Goal: Transaction & Acquisition: Obtain resource

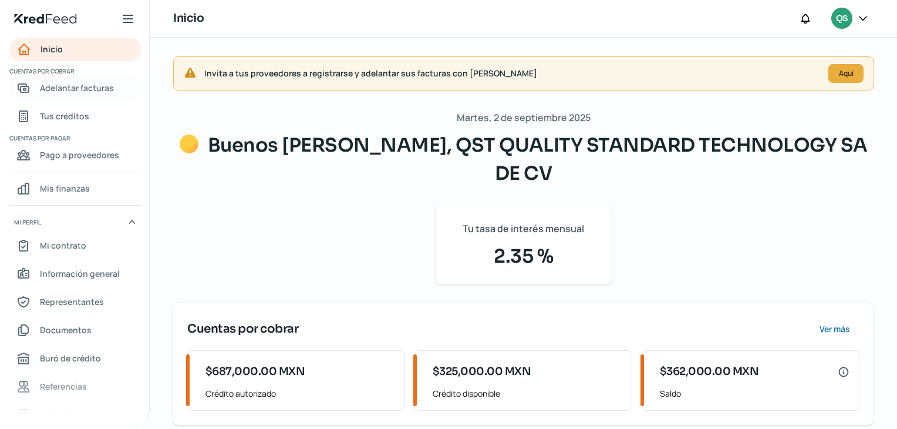
click at [92, 89] on span "Adelantar facturas" at bounding box center [77, 87] width 74 height 15
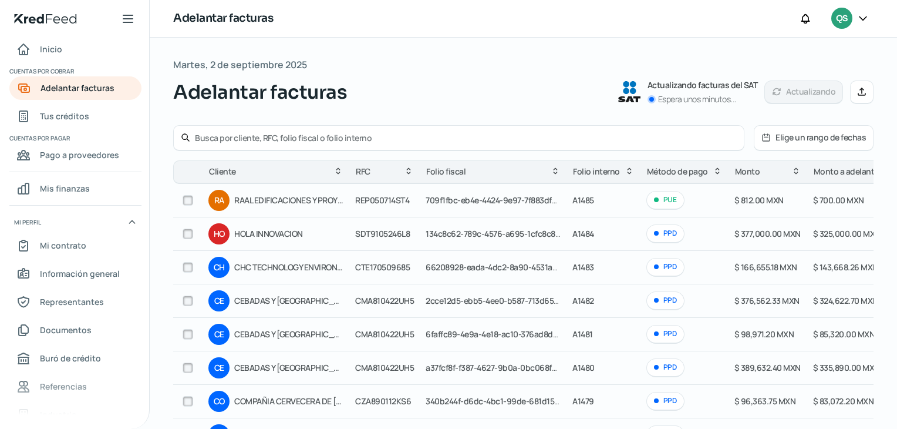
scroll to position [59, 0]
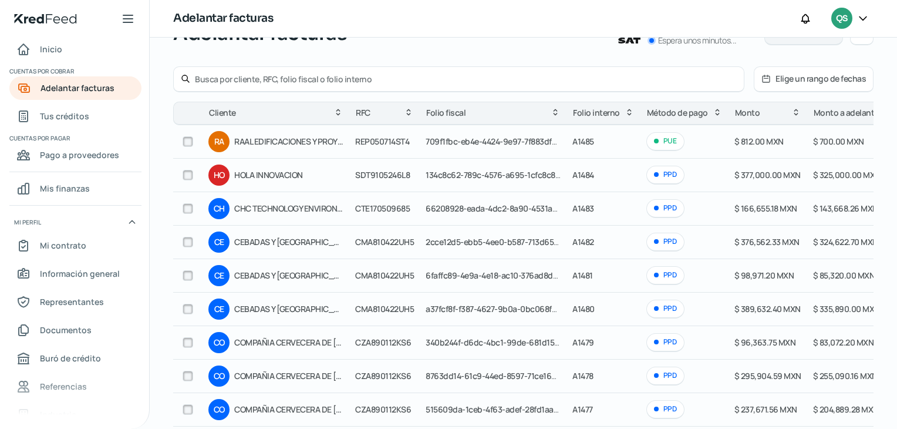
click at [190, 307] on input "checkbox" at bounding box center [188, 309] width 11 height 11
checkbox input "true"
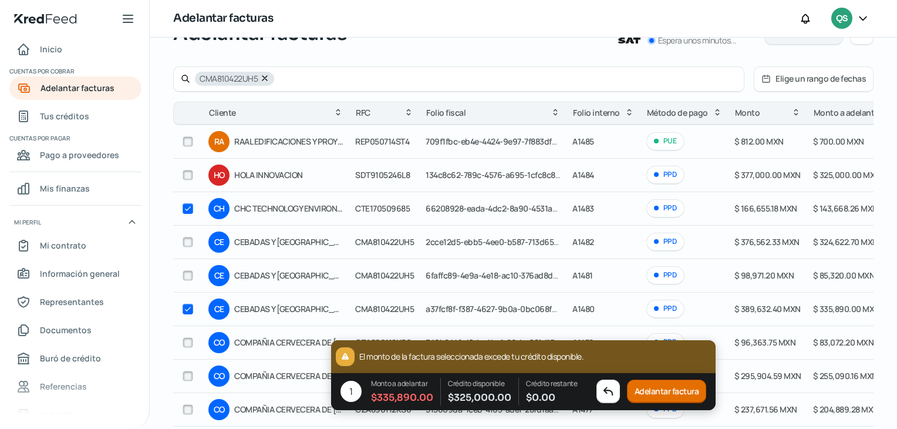
scroll to position [0, 0]
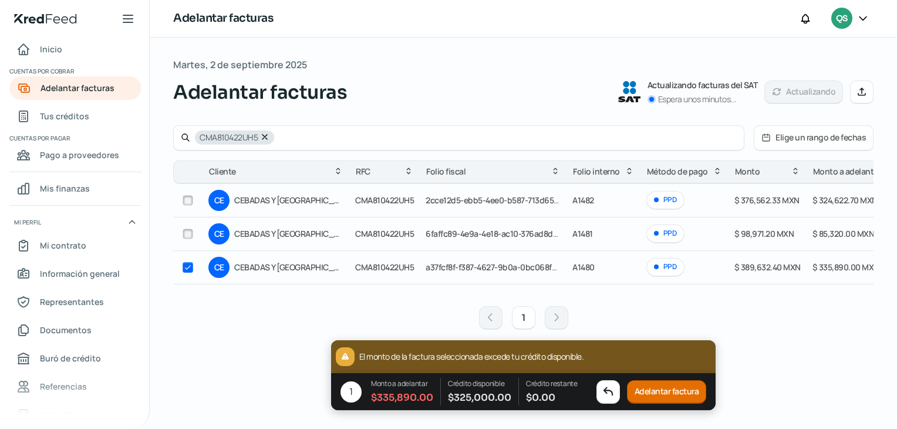
click at [183, 266] on input "checkbox" at bounding box center [188, 267] width 11 height 11
checkbox input "false"
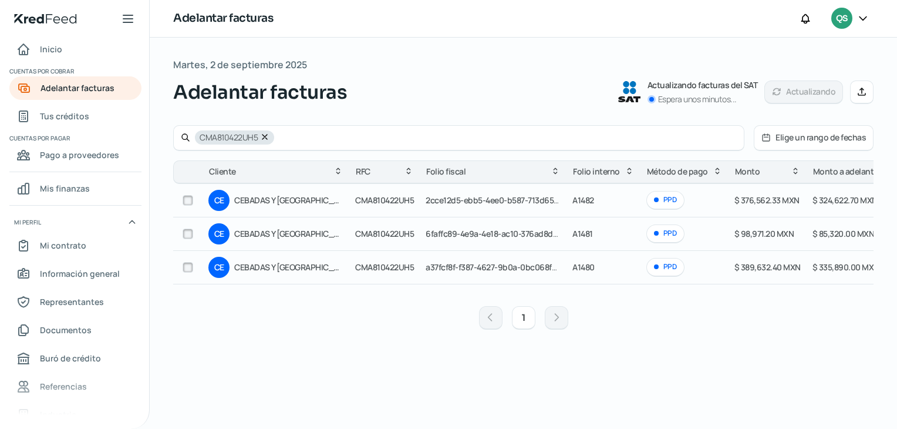
click at [187, 200] on input "checkbox" at bounding box center [188, 200] width 11 height 11
checkbox input "true"
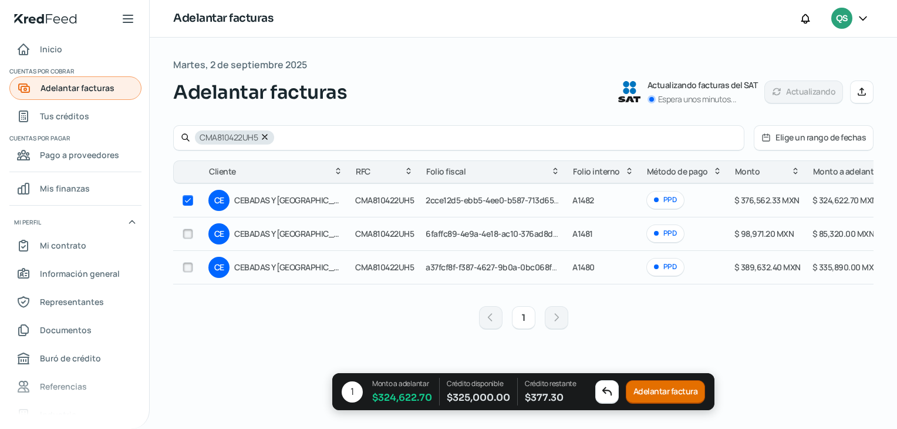
click at [100, 90] on span "Adelantar facturas" at bounding box center [78, 87] width 74 height 15
click at [85, 120] on span "Tus créditos" at bounding box center [64, 116] width 49 height 15
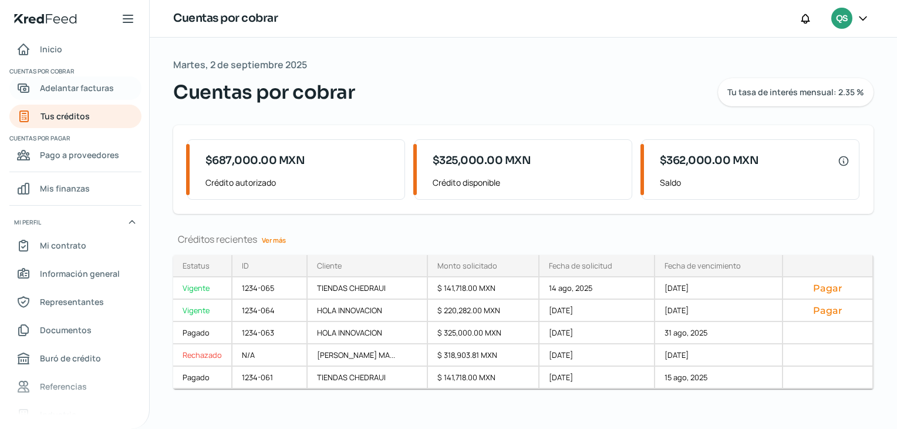
click at [89, 94] on span "Adelantar facturas" at bounding box center [77, 87] width 74 height 15
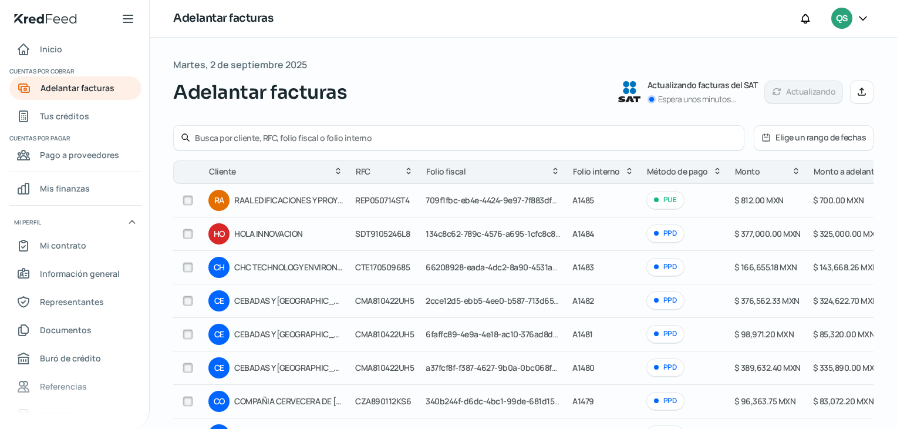
scroll to position [164, 0]
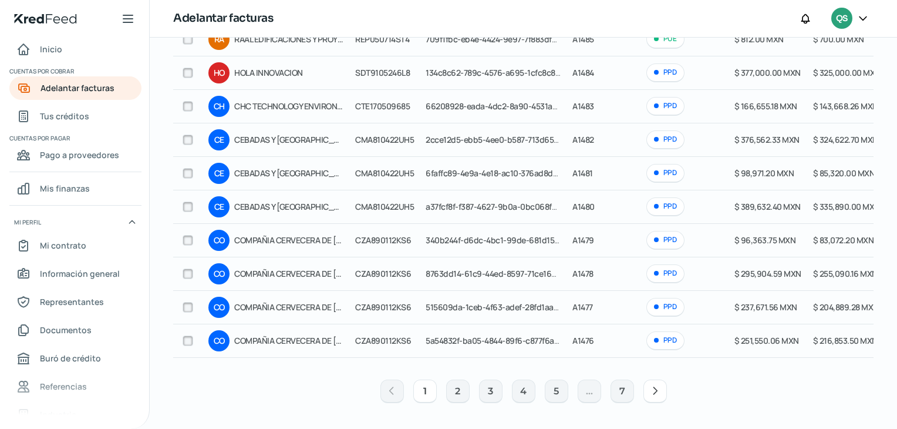
drag, startPoint x: 435, startPoint y: 358, endPoint x: 453, endPoint y: 357, distance: 18.2
click at [453, 357] on table "Cliente RFC Folio fiscal Folio interno Método de pago [PERSON_NAME] a adelantar…" at bounding box center [616, 181] width 887 height 364
click at [189, 268] on input "checkbox" at bounding box center [188, 273] width 11 height 11
checkbox input "true"
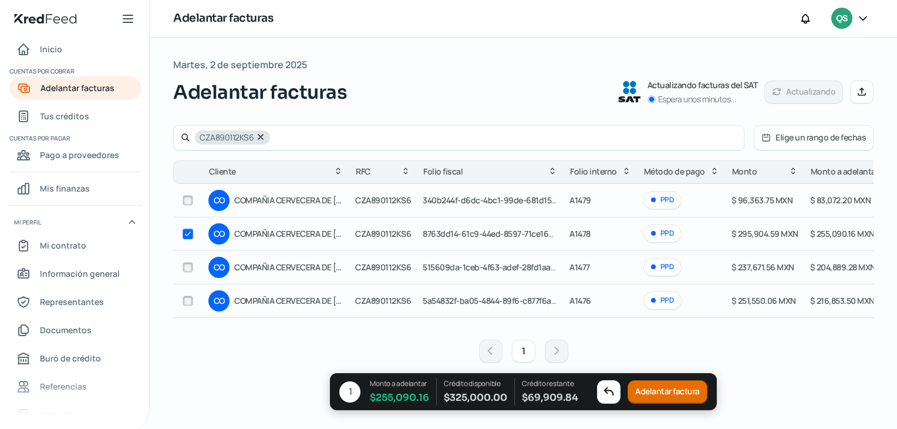
scroll to position [1, 0]
click at [184, 232] on input "checkbox" at bounding box center [188, 233] width 11 height 11
checkbox input "false"
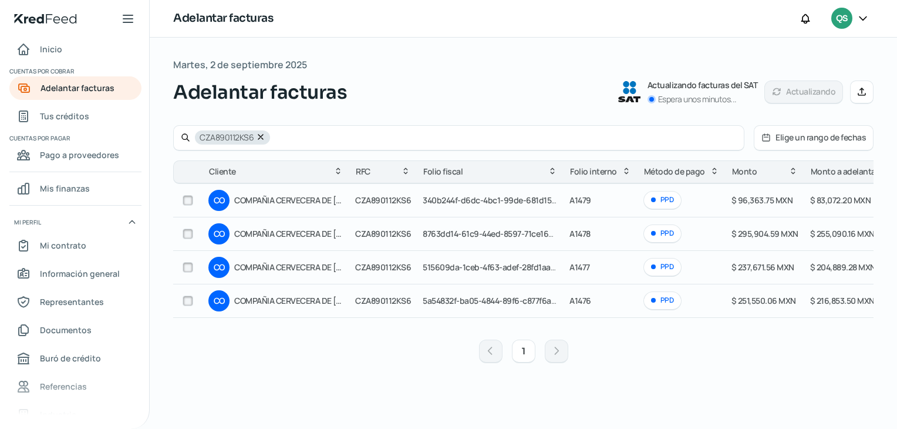
scroll to position [0, 0]
click at [87, 87] on span "Adelantar facturas" at bounding box center [78, 87] width 74 height 15
click at [75, 113] on span "Tus créditos" at bounding box center [64, 116] width 49 height 15
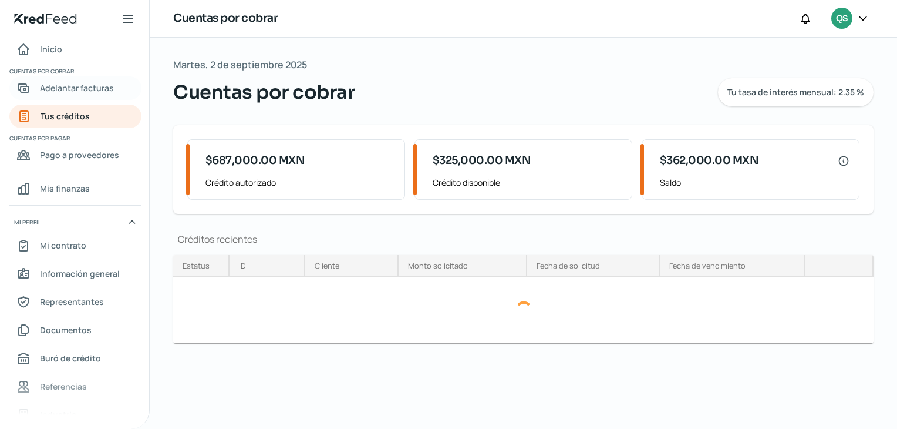
click at [80, 95] on span "Adelantar facturas" at bounding box center [77, 87] width 74 height 15
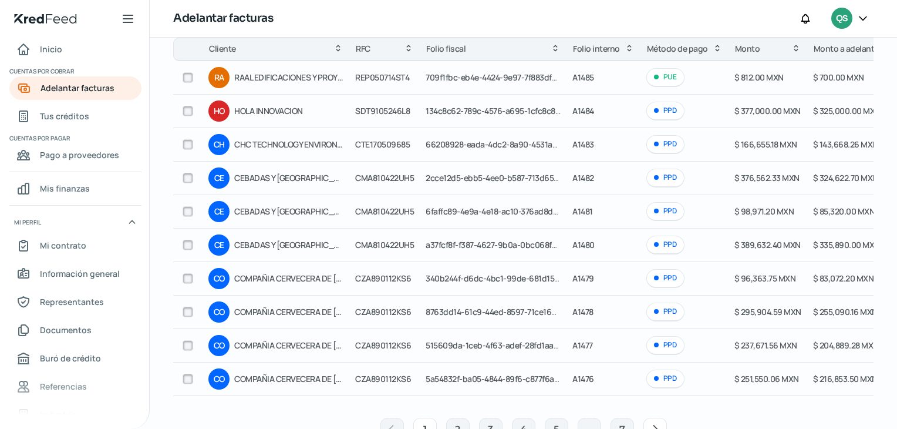
scroll to position [105, 0]
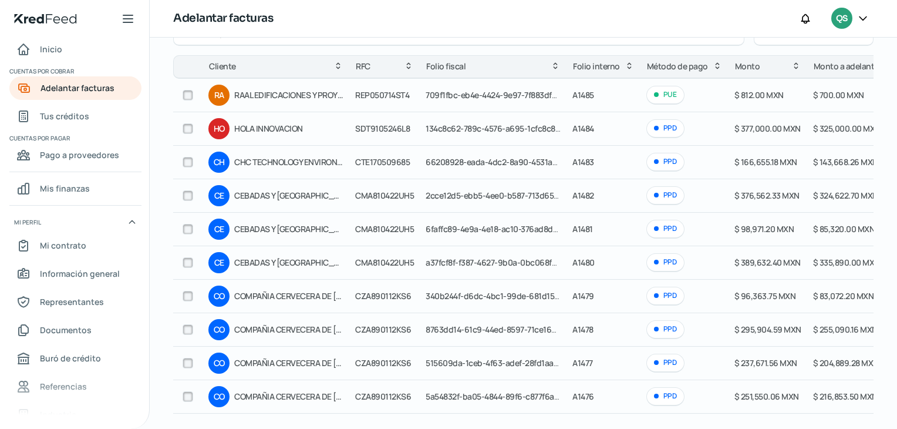
click at [187, 194] on input "checkbox" at bounding box center [188, 195] width 11 height 11
checkbox input "true"
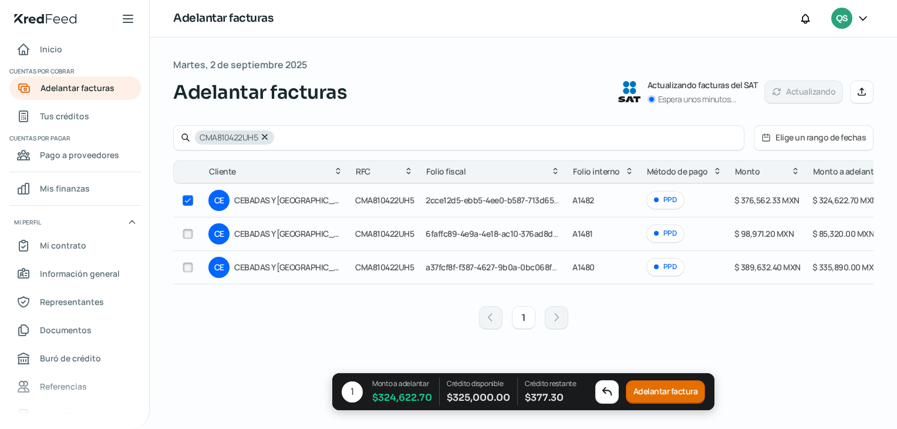
scroll to position [0, 132]
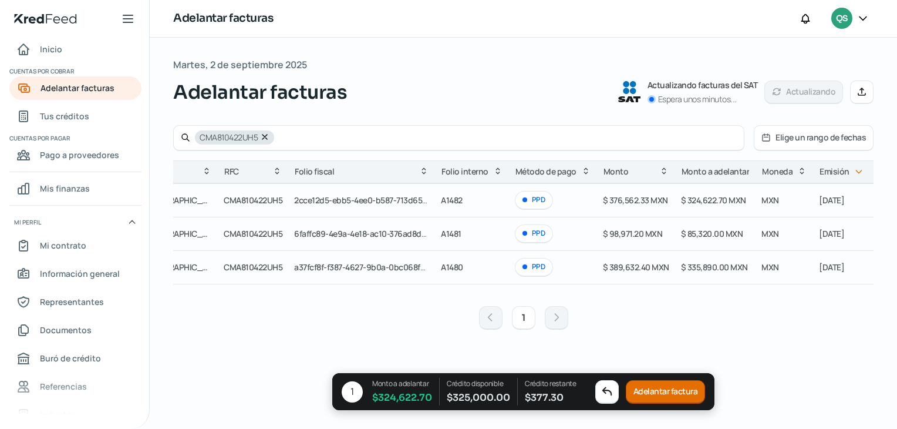
click at [696, 388] on button "Adelantar factura" at bounding box center [666, 391] width 80 height 23
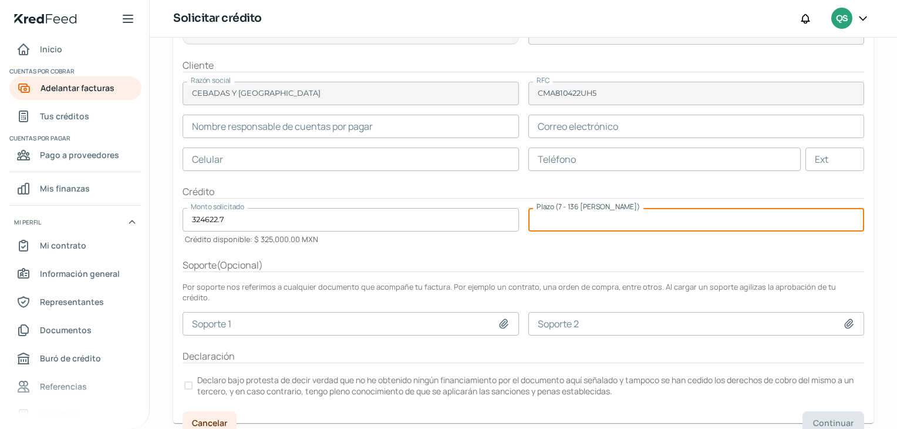
click at [611, 218] on input "number" at bounding box center [697, 219] width 336 height 23
type input "136"
click at [377, 126] on input "text" at bounding box center [351, 126] width 336 height 23
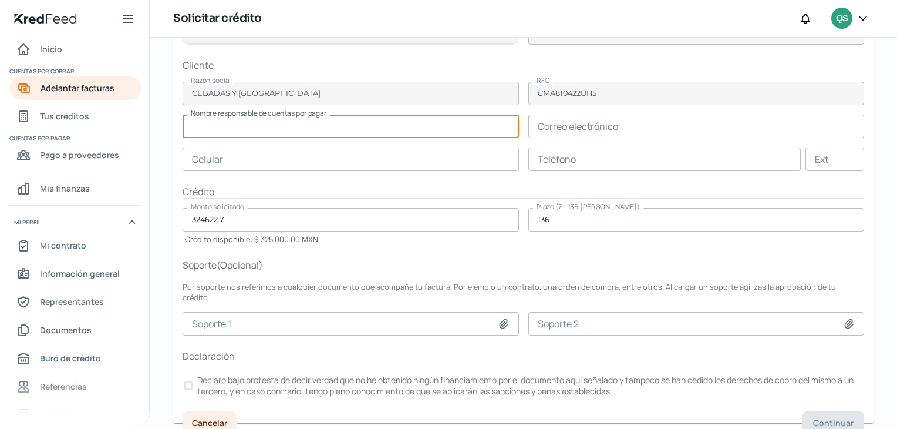
click at [399, 130] on input "text" at bounding box center [351, 126] width 336 height 23
click at [352, 124] on input "[PERSON_NAME]" at bounding box center [351, 126] width 336 height 23
type input "[PERSON_NAME]"
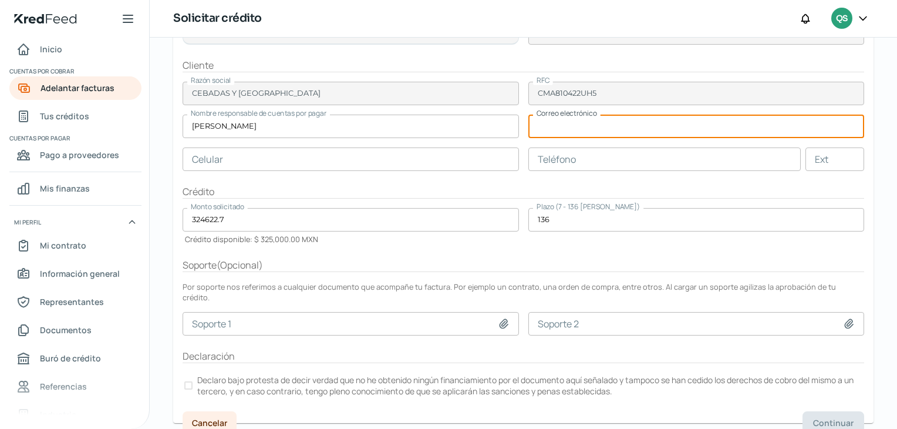
click at [555, 120] on input "text" at bounding box center [697, 126] width 336 height 23
paste input "[PERSON_NAME][EMAIL_ADDRESS][PERSON_NAME][DOMAIN_NAME]"
type input "[PERSON_NAME][EMAIL_ADDRESS][PERSON_NAME][DOMAIN_NAME]"
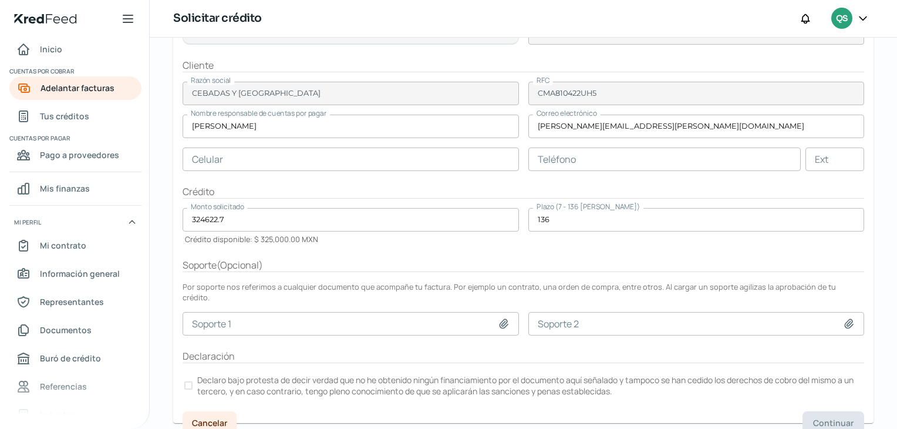
click at [395, 171] on form "Factura [DATE] factura De CEBADAS Y [PERSON_NAME] Ver factura Total menos impue…" at bounding box center [523, 192] width 701 height 462
click at [399, 157] on input "text" at bounding box center [351, 158] width 336 height 23
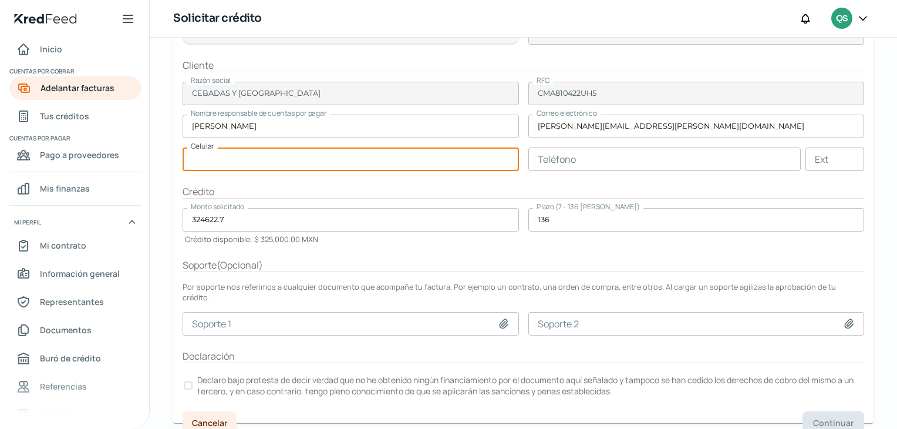
click at [561, 156] on input "text" at bounding box center [665, 158] width 273 height 23
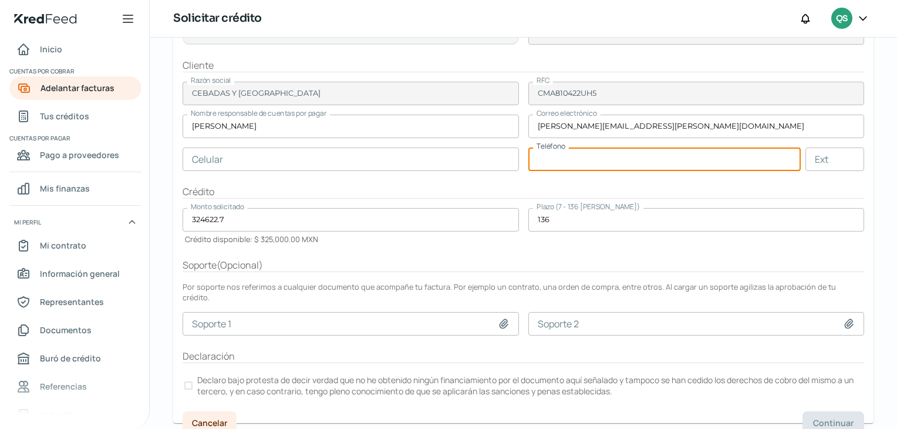
type input "5"
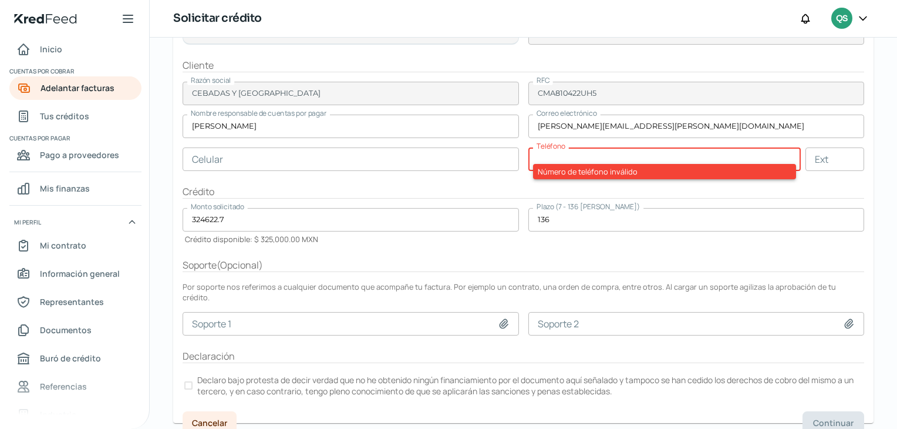
click at [499, 161] on input "text" at bounding box center [351, 158] width 336 height 23
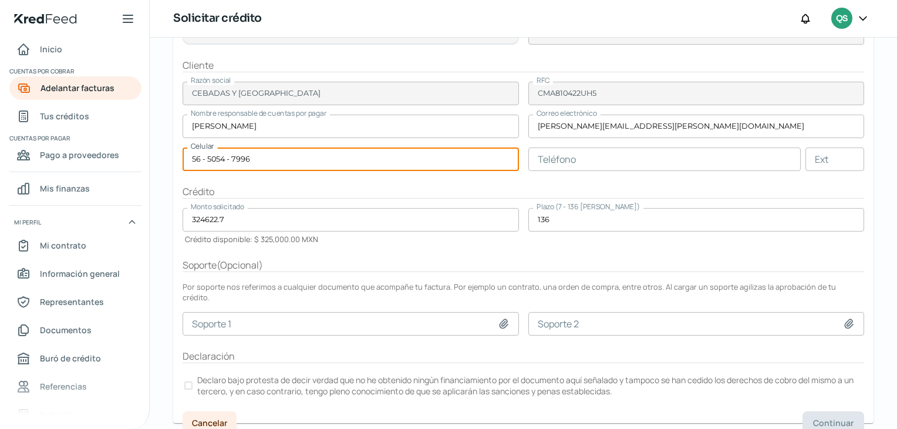
type input "56 - 5054 - 7996"
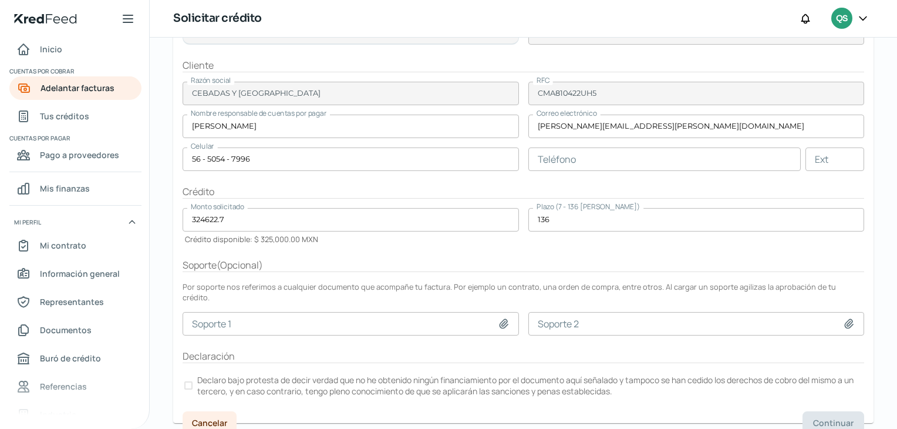
click at [191, 381] on div at bounding box center [188, 385] width 8 height 8
click at [837, 419] on span "Continuar" at bounding box center [833, 423] width 41 height 8
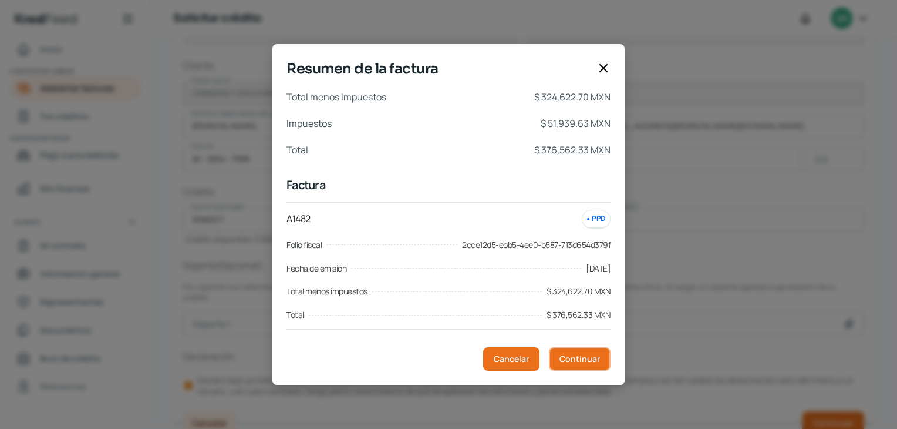
click at [597, 355] on span "Continuar" at bounding box center [580, 359] width 41 height 8
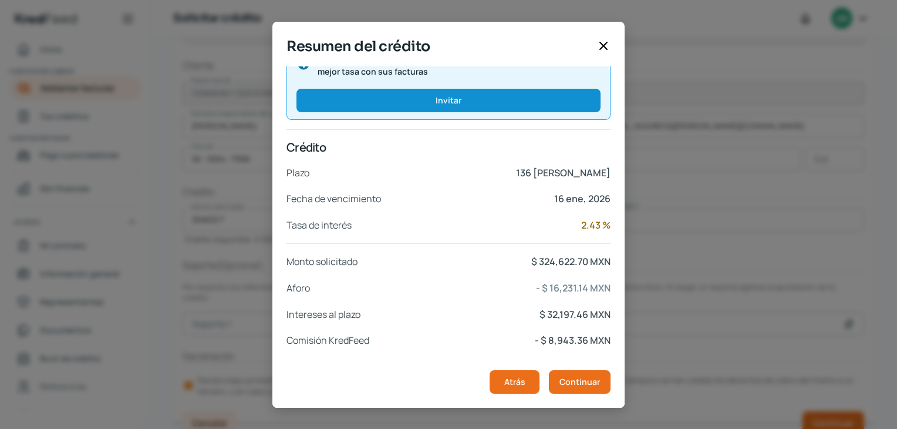
scroll to position [204, 0]
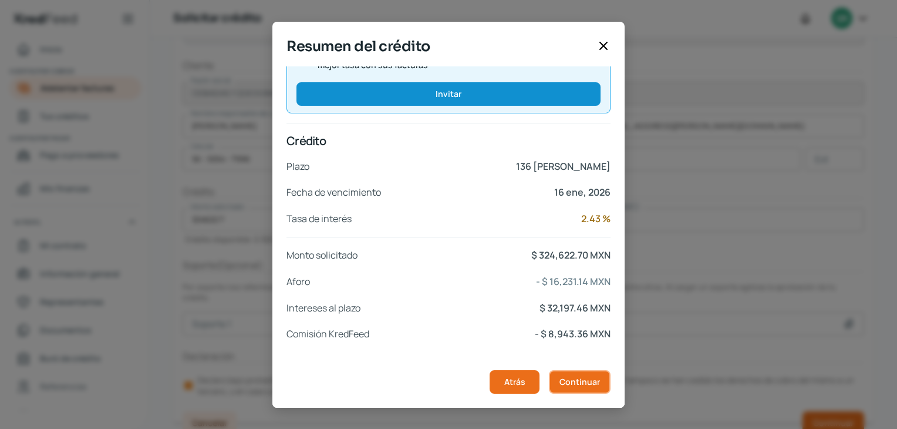
click at [585, 385] on span "Continuar" at bounding box center [580, 382] width 41 height 8
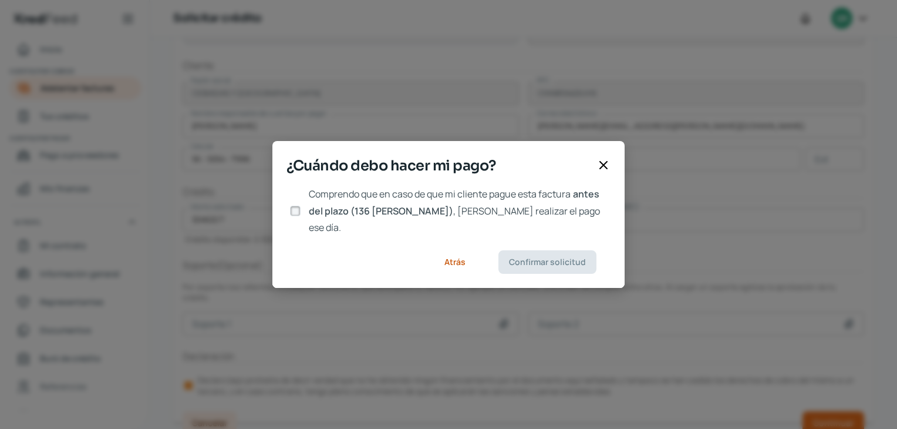
click at [392, 217] on span "antes del plazo (136 [PERSON_NAME])" at bounding box center [454, 202] width 291 height 30
click at [301, 216] on input "Comprendo que en caso de que mi cliente pague esta factura antes del plazo (136…" at bounding box center [295, 211] width 11 height 11
checkbox input "true"
click at [540, 258] on span "Confirmar solicitud" at bounding box center [547, 262] width 77 height 8
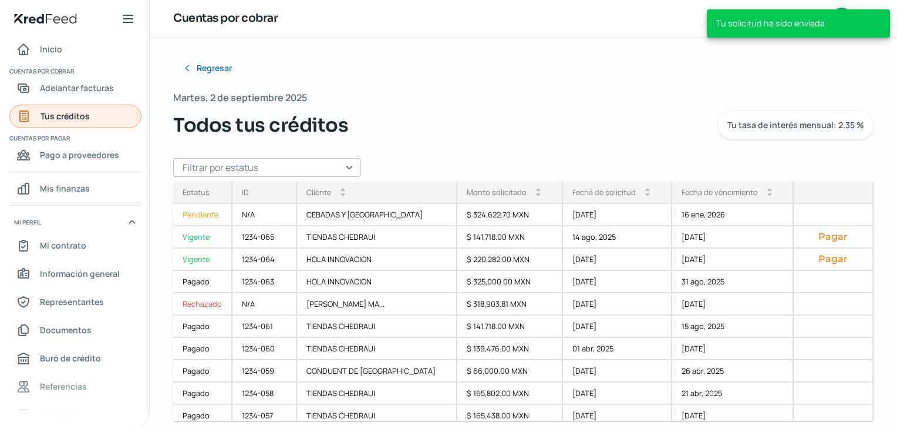
click at [73, 119] on span "Tus créditos" at bounding box center [65, 116] width 49 height 15
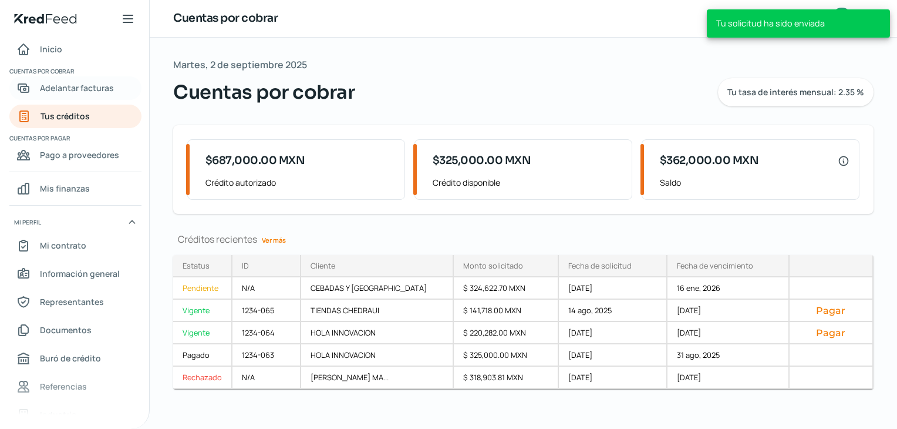
click at [74, 90] on span "Adelantar facturas" at bounding box center [77, 87] width 74 height 15
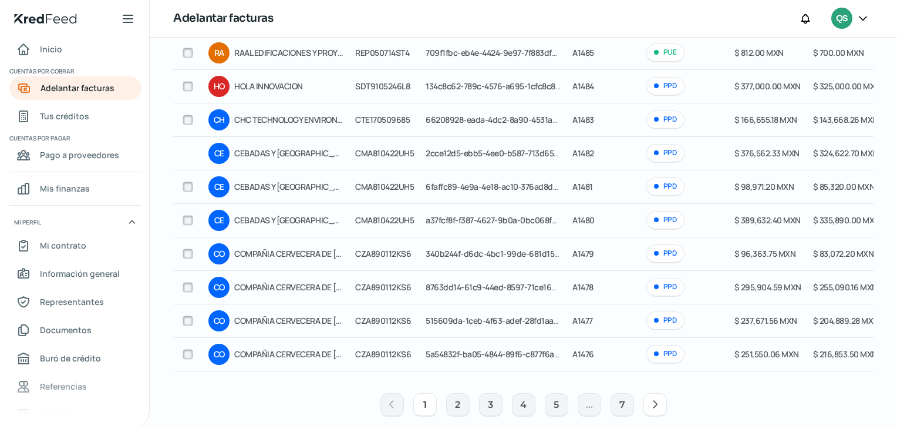
scroll to position [164, 0]
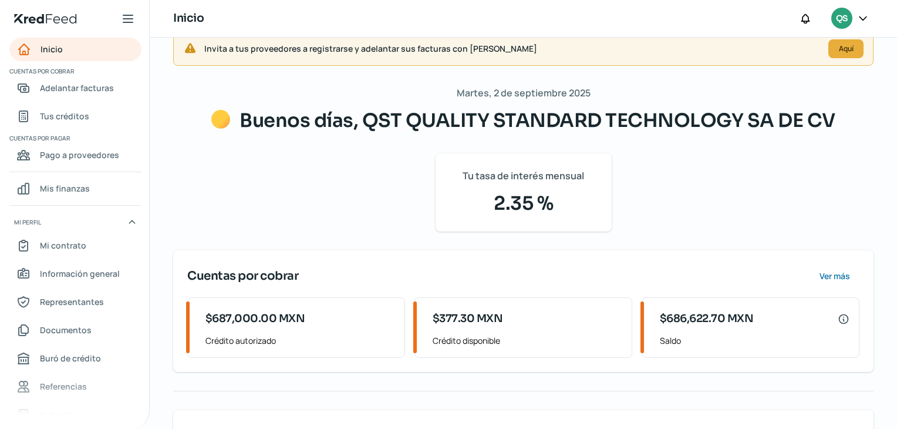
scroll to position [188, 0]
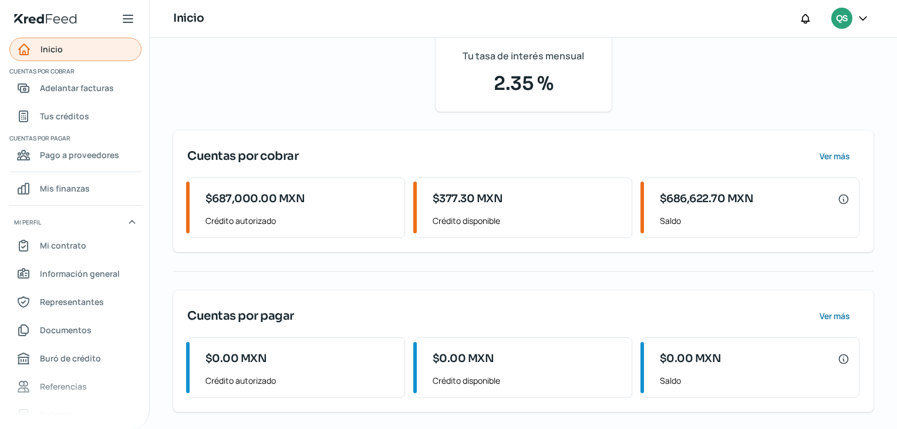
click at [73, 54] on link "Inicio" at bounding box center [75, 49] width 132 height 23
click at [109, 242] on link "Mi contrato" at bounding box center [75, 245] width 132 height 23
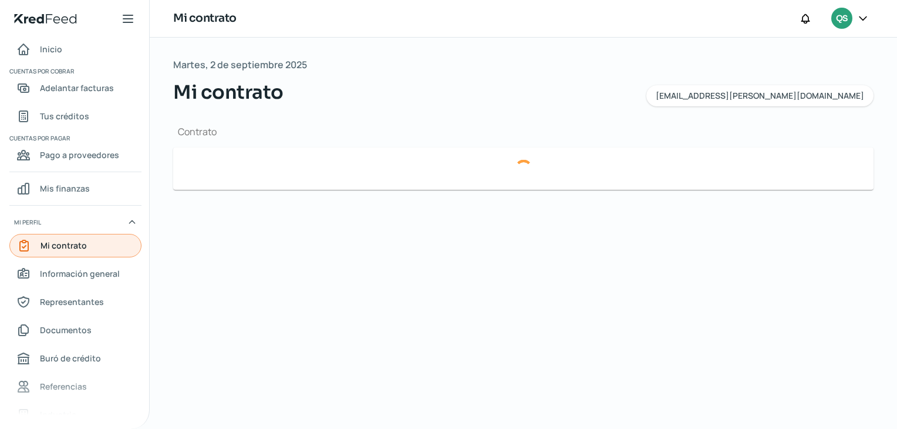
type input "6b3e956a-ca5b-4de3-9486-239aeb5c9d04-factoringContract.pdf"
